Goal: Information Seeking & Learning: Learn about a topic

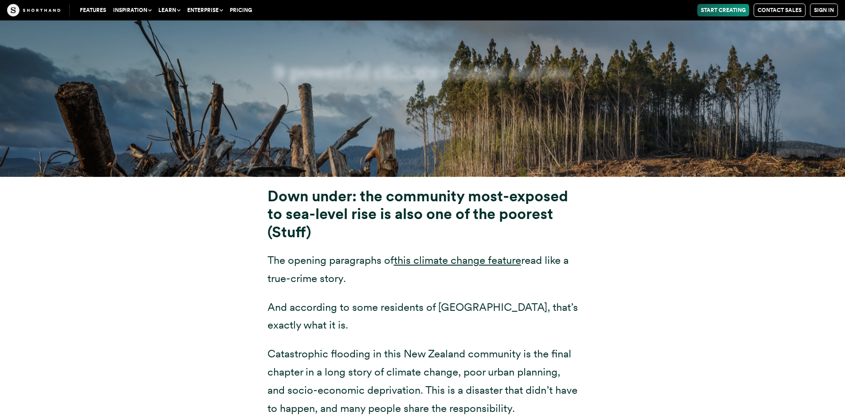
scroll to position [3372, 0]
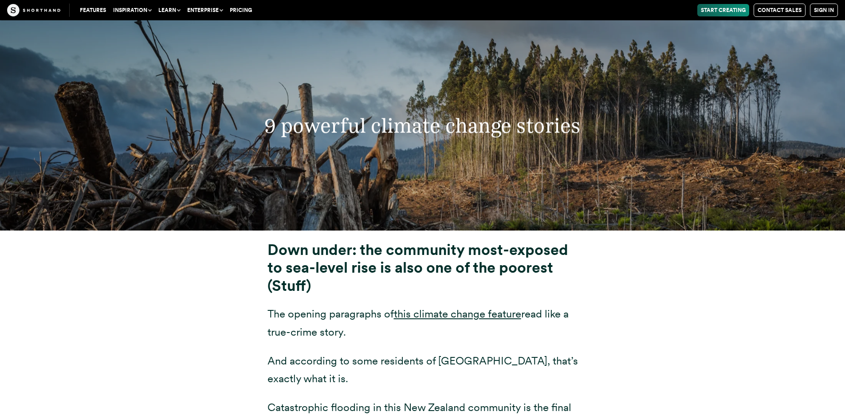
click at [426, 125] on h3 "9 powerful climate change stories" at bounding box center [422, 126] width 458 height 24
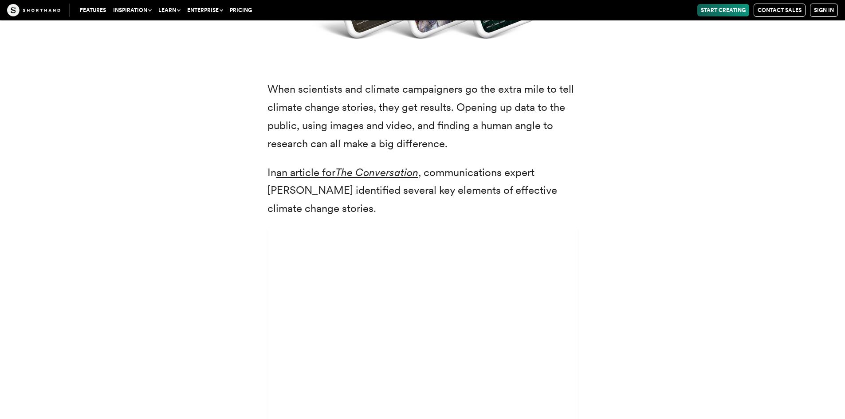
scroll to position [0, 0]
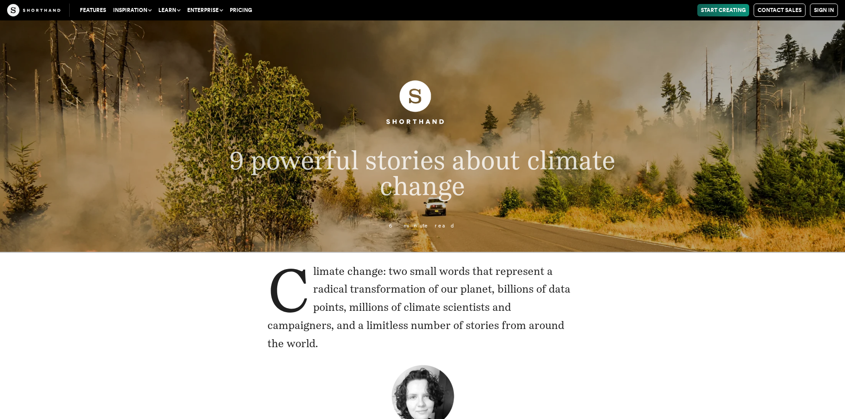
click at [171, 7] on button "Learn" at bounding box center [169, 10] width 29 height 12
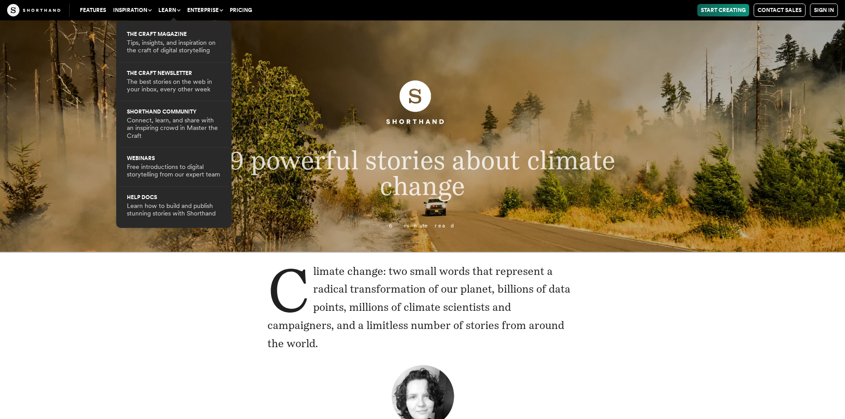
click at [141, 11] on button "Inspiration" at bounding box center [132, 10] width 45 height 12
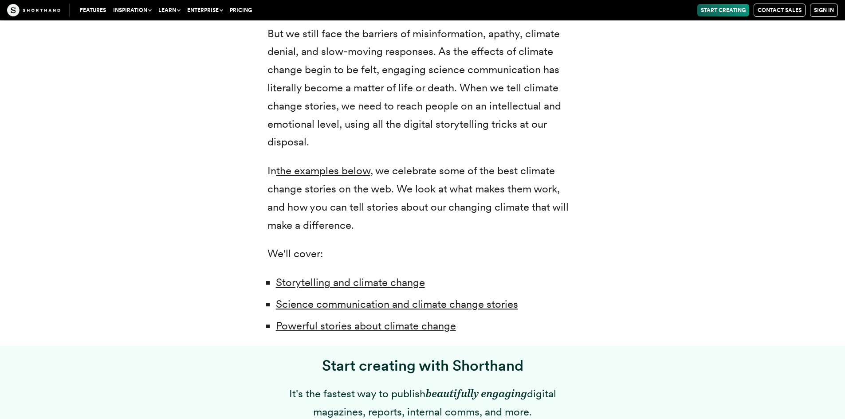
scroll to position [532, 0]
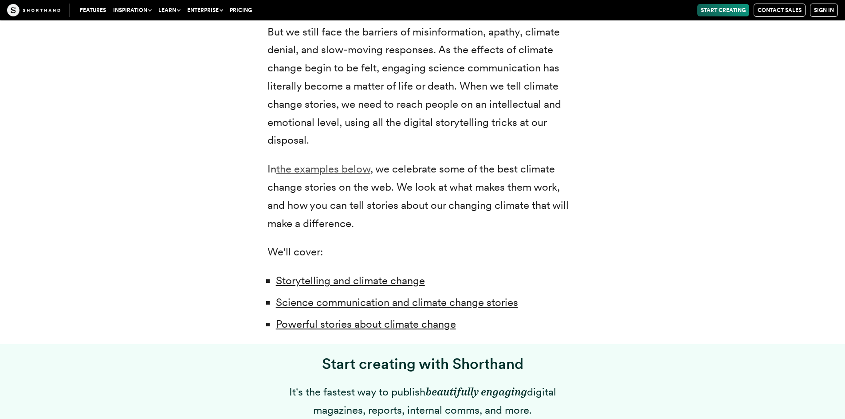
click at [333, 168] on link "the examples below" at bounding box center [323, 168] width 94 height 13
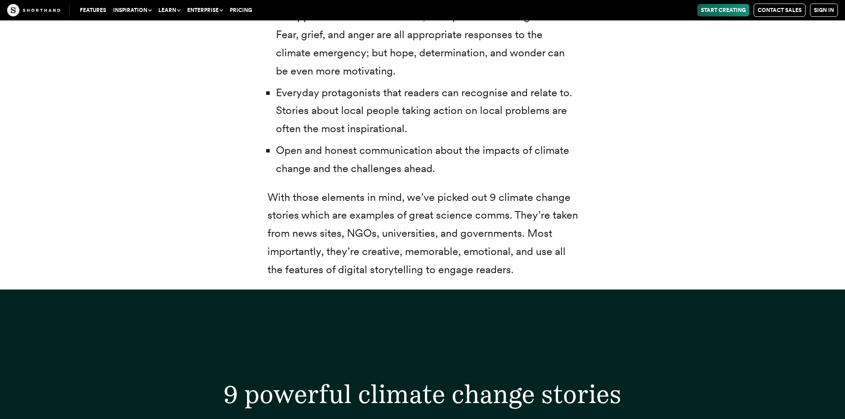
scroll to position [3372, 0]
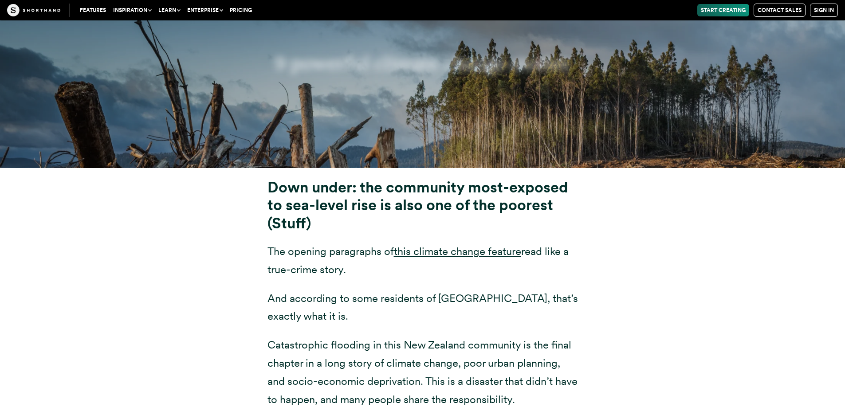
scroll to position [3461, 0]
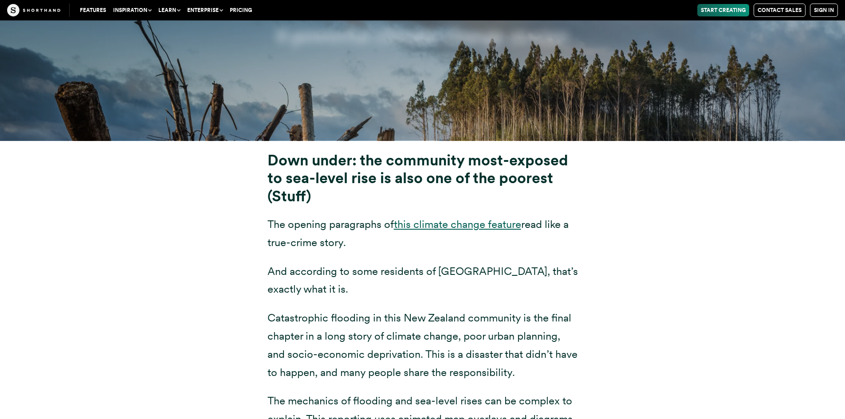
click at [443, 228] on link "this climate change feature" at bounding box center [457, 224] width 127 height 13
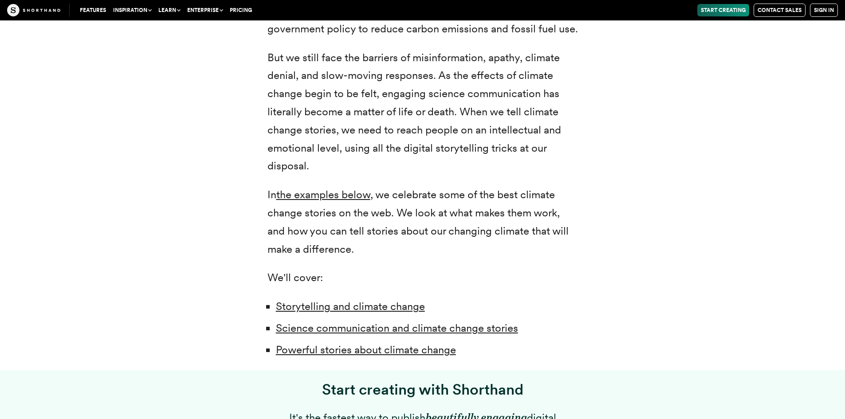
scroll to position [491, 0]
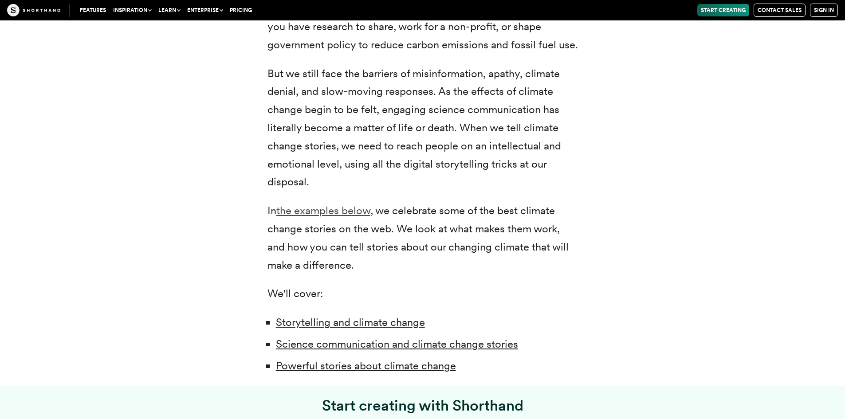
click at [340, 214] on link "the examples below" at bounding box center [323, 210] width 94 height 13
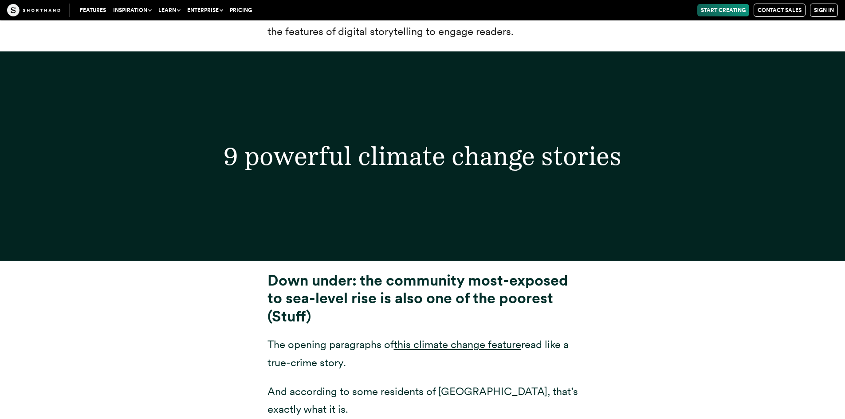
scroll to position [3372, 0]
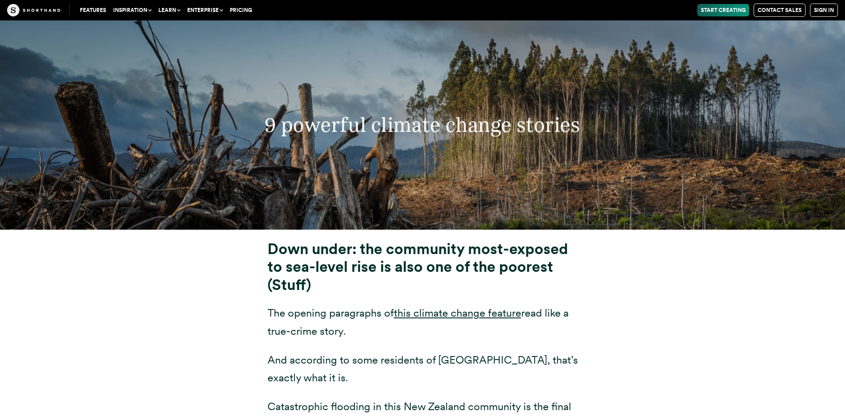
click at [336, 226] on div "9 powerful climate change stories" at bounding box center [422, 125] width 845 height 210
click at [461, 130] on h3 "9 powerful climate change stories" at bounding box center [422, 125] width 457 height 24
drag, startPoint x: 461, startPoint y: 130, endPoint x: 450, endPoint y: 142, distance: 16.0
click at [461, 131] on h3 "9 powerful climate change stories" at bounding box center [422, 125] width 457 height 24
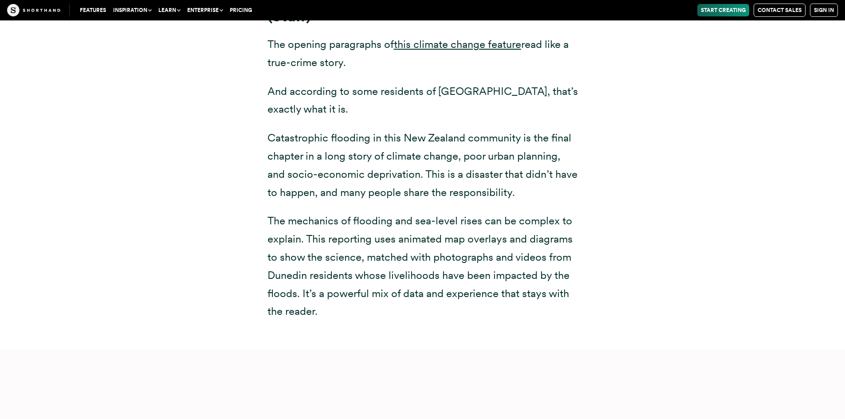
scroll to position [3639, 0]
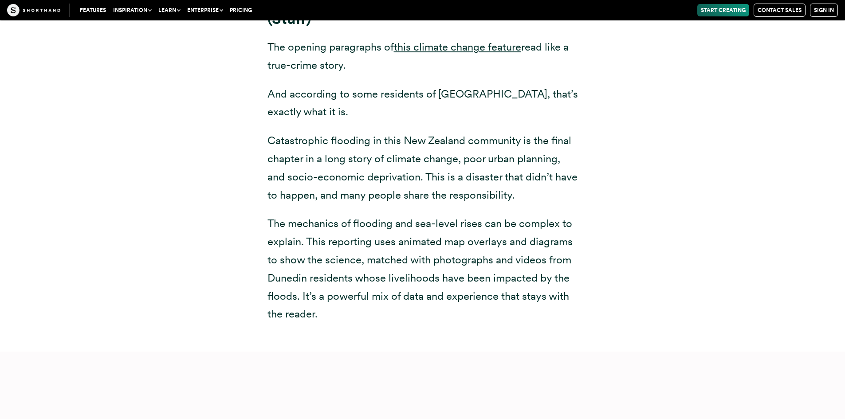
click at [99, 11] on link "Features" at bounding box center [92, 10] width 33 height 12
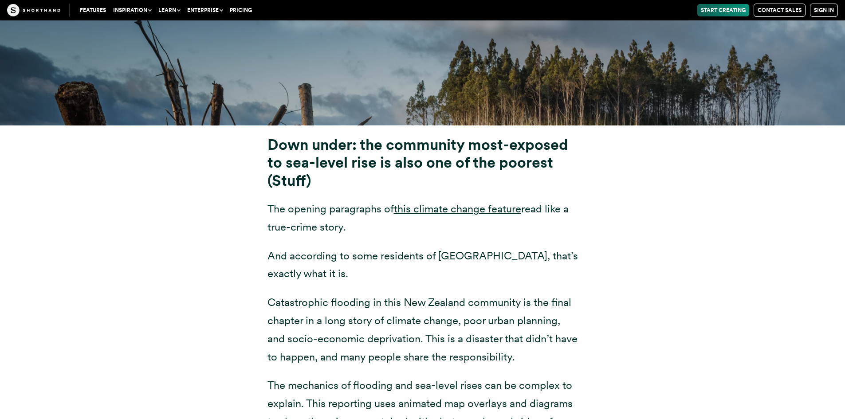
scroll to position [3505, 0]
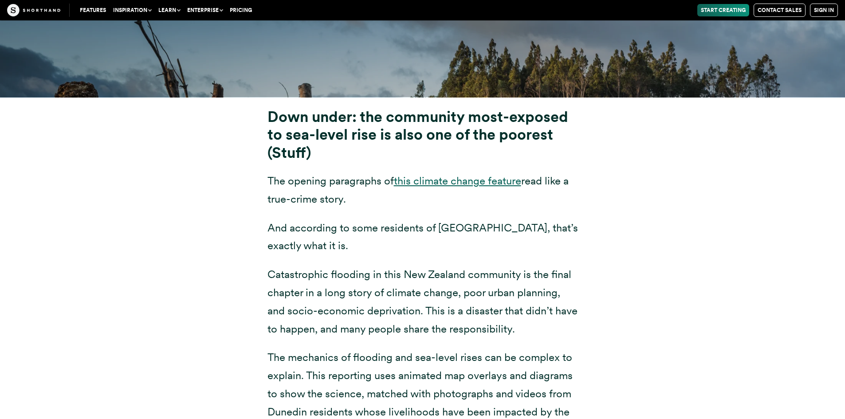
click at [456, 183] on link "this climate change feature" at bounding box center [457, 180] width 127 height 13
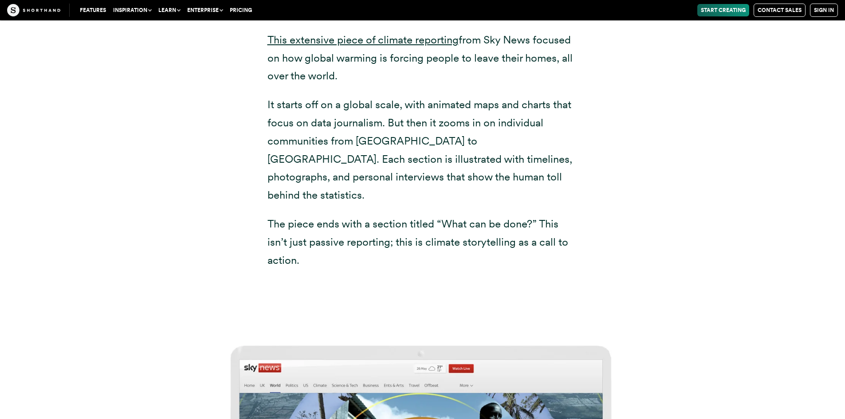
scroll to position [4836, 0]
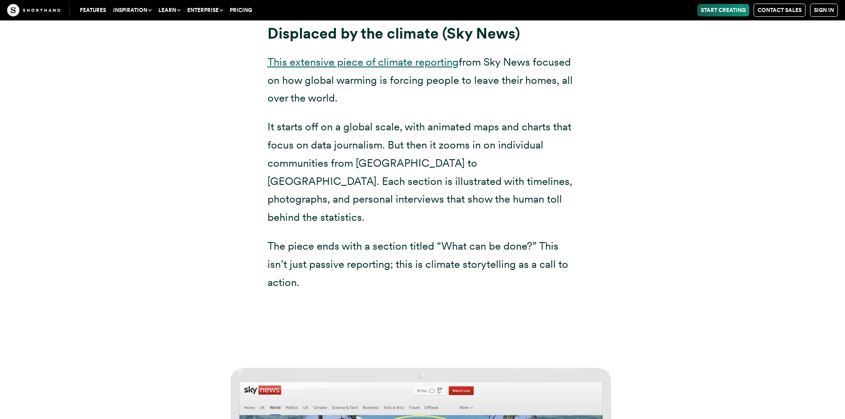
click at [336, 61] on link "This extensive piece of climate reporting" at bounding box center [363, 61] width 191 height 13
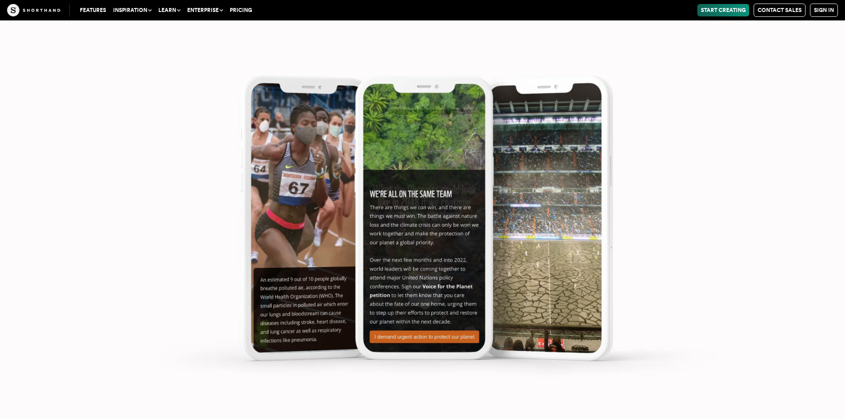
scroll to position [11490, 0]
